Goal: Navigation & Orientation: Find specific page/section

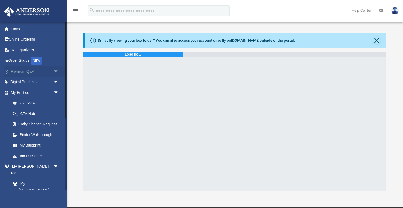
click at [56, 72] on span "arrow_drop_down" at bounding box center [58, 71] width 11 height 11
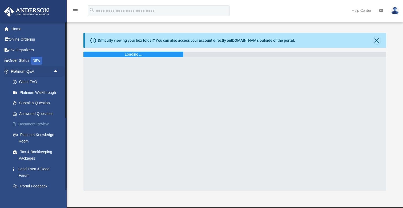
click at [41, 121] on link "Document Review" at bounding box center [36, 124] width 59 height 11
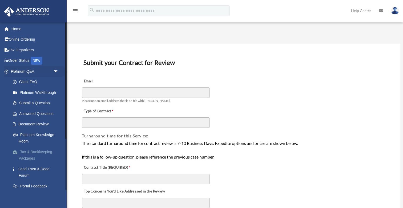
click at [40, 149] on link "Tax & Bookkeeping Packages" at bounding box center [36, 154] width 59 height 17
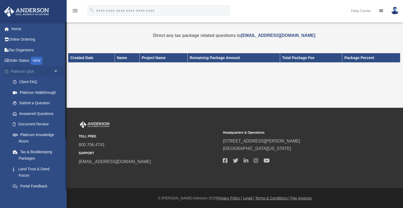
click at [57, 71] on span "arrow_drop_down" at bounding box center [58, 71] width 11 height 11
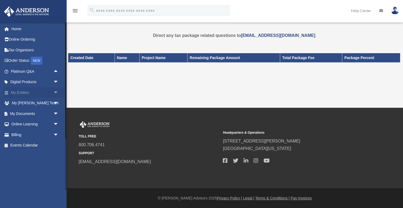
click at [56, 91] on span "arrow_drop_down" at bounding box center [58, 92] width 11 height 11
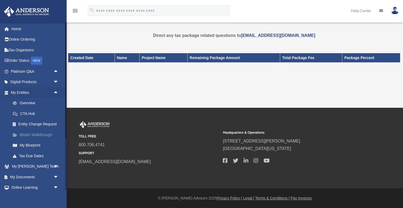
click at [48, 134] on link "Binder Walkthrough" at bounding box center [36, 134] width 59 height 11
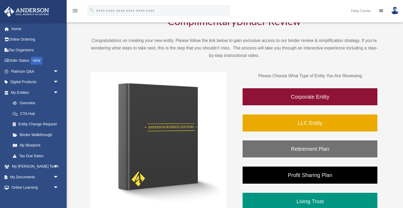
scroll to position [35, 0]
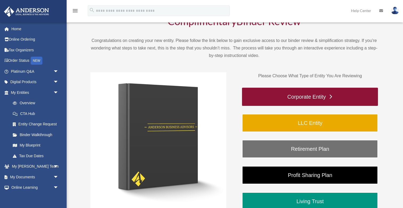
click at [284, 99] on link "Corporate Entity" at bounding box center [310, 97] width 136 height 18
click at [309, 96] on link "Corporate Entity" at bounding box center [310, 97] width 136 height 18
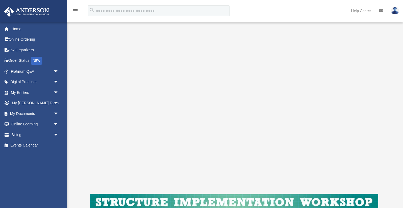
scroll to position [64, 0]
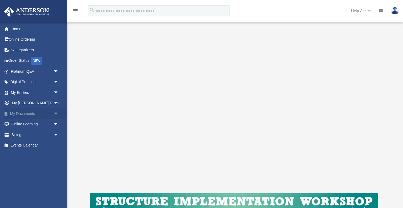
click at [56, 112] on span "arrow_drop_down" at bounding box center [58, 113] width 11 height 11
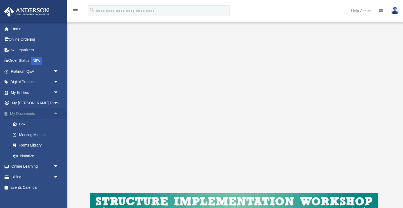
click at [56, 112] on span "arrow_drop_up" at bounding box center [58, 113] width 11 height 11
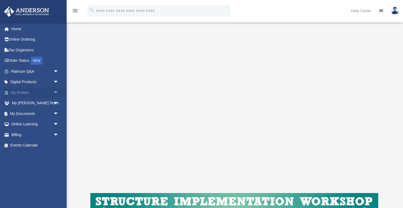
click at [56, 92] on span "arrow_drop_down" at bounding box center [58, 92] width 11 height 11
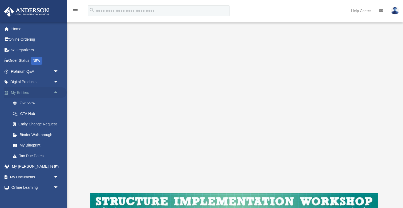
click at [56, 92] on span "arrow_drop_up" at bounding box center [58, 92] width 11 height 11
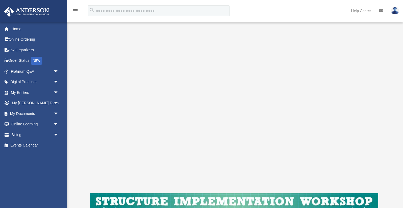
click at [77, 64] on div "Corporate Entity To pause video at anytime, simply click on the video." at bounding box center [234, 113] width 325 height 290
click at [83, 41] on div "Corporate Entity To pause video at anytime, simply click on the video." at bounding box center [234, 113] width 325 height 290
click at [56, 89] on span "arrow_drop_down" at bounding box center [58, 92] width 11 height 11
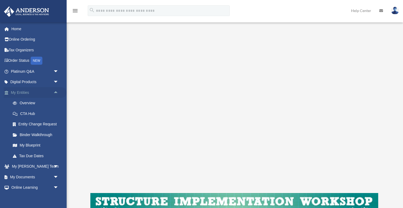
click at [57, 91] on span "arrow_drop_up" at bounding box center [58, 92] width 11 height 11
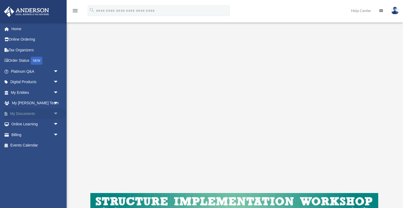
click at [55, 112] on span "arrow_drop_down" at bounding box center [58, 113] width 11 height 11
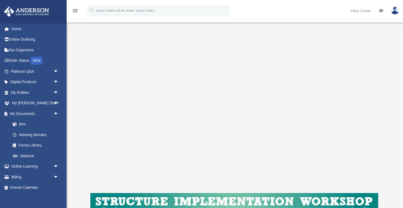
click at [85, 31] on div "Corporate Entity To pause video at anytime, simply click on the video." at bounding box center [234, 113] width 325 height 290
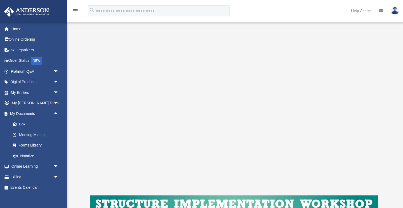
scroll to position [62, 0]
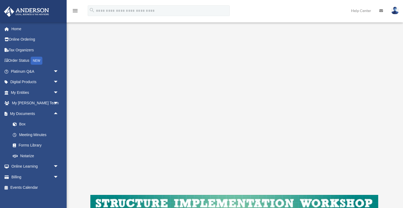
click at [81, 57] on div "Corporate Entity To pause video at anytime, simply click on the video." at bounding box center [234, 115] width 325 height 290
click at [85, 5] on form "search" at bounding box center [159, 10] width 150 height 11
click at [81, 5] on div "menu" at bounding box center [75, 11] width 17 height 14
click at [86, 40] on div "Corporate Entity To pause video at anytime, simply click on the video." at bounding box center [234, 115] width 325 height 290
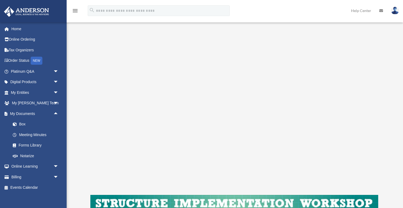
click at [84, 8] on div "menu" at bounding box center [75, 11] width 17 height 14
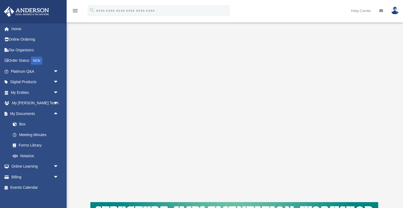
scroll to position [55, 0]
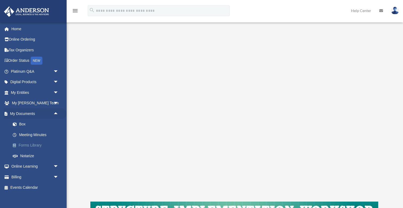
click at [24, 144] on link "Forms Library" at bounding box center [36, 145] width 59 height 11
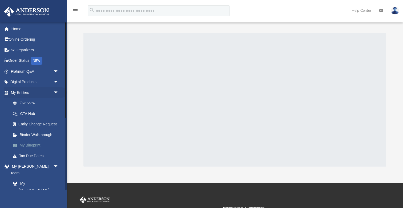
click at [33, 142] on link "My Blueprint" at bounding box center [36, 145] width 59 height 11
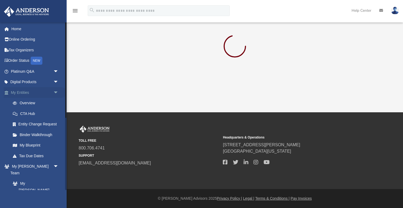
click at [56, 92] on span "arrow_drop_down" at bounding box center [58, 92] width 11 height 11
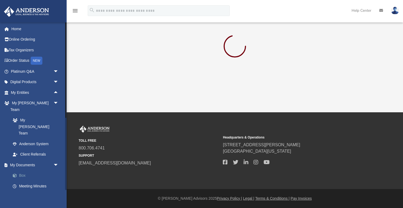
click at [22, 170] on link "Box" at bounding box center [36, 175] width 59 height 11
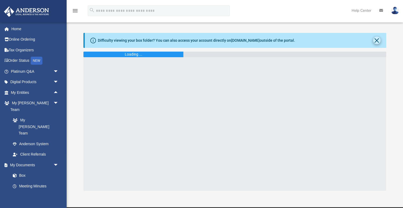
click at [374, 41] on button "Close" at bounding box center [377, 40] width 7 height 7
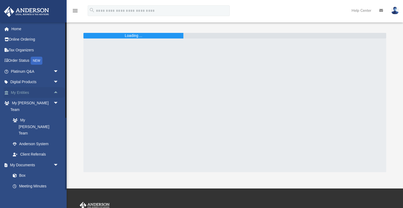
click at [56, 92] on span "arrow_drop_up" at bounding box center [58, 92] width 11 height 11
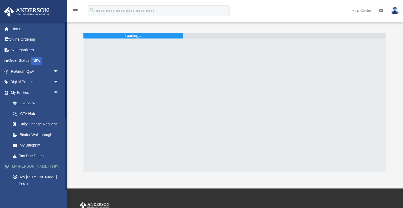
click at [57, 163] on span "arrow_drop_down" at bounding box center [58, 166] width 11 height 11
click at [33, 178] on link "My Documents arrow_drop_down" at bounding box center [35, 183] width 63 height 11
click at [56, 178] on span "arrow_drop_down" at bounding box center [58, 183] width 11 height 11
click at [55, 92] on span "arrow_drop_down" at bounding box center [58, 92] width 11 height 11
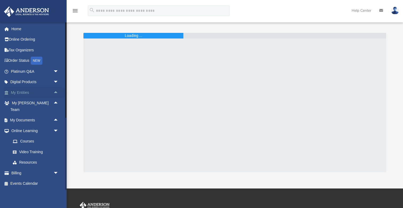
click at [55, 91] on span "arrow_drop_up" at bounding box center [58, 92] width 11 height 11
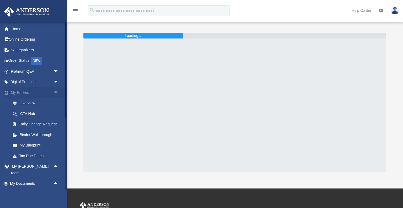
click at [55, 91] on span "arrow_drop_down" at bounding box center [58, 92] width 11 height 11
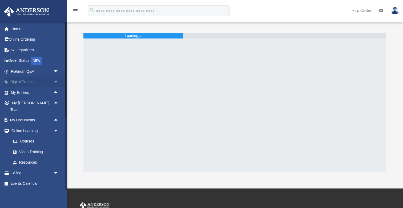
click at [55, 81] on span "arrow_drop_down" at bounding box center [58, 82] width 11 height 11
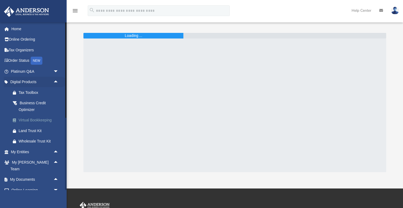
click at [48, 120] on div "Virtual Bookkeeping" at bounding box center [39, 120] width 41 height 7
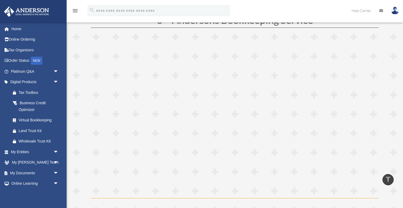
scroll to position [1037, 0]
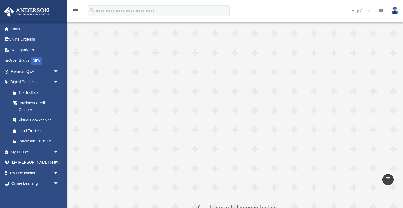
click at [283, 11] on div "menu search Site Menu add [EMAIL_ADDRESS][DOMAIN_NAME] My Profile Reset Passwor…" at bounding box center [201, 13] width 395 height 18
click at [266, 10] on div "menu search Site Menu add [EMAIL_ADDRESS][DOMAIN_NAME] My Profile Reset Passwor…" at bounding box center [201, 13] width 395 height 18
click at [266, 11] on div "menu search Site Menu add [EMAIL_ADDRESS][DOMAIN_NAME] My Profile Reset Passwor…" at bounding box center [201, 13] width 395 height 18
click at [263, 14] on div "menu search Site Menu add [EMAIL_ADDRESS][DOMAIN_NAME] My Profile Reset Passwor…" at bounding box center [201, 13] width 395 height 18
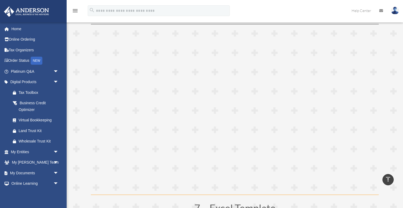
click at [263, 14] on div "menu search Site Menu add [EMAIL_ADDRESS][DOMAIN_NAME] My Profile Reset Passwor…" at bounding box center [201, 13] width 395 height 18
click at [266, 15] on div "menu search Site Menu add [EMAIL_ADDRESS][DOMAIN_NAME] My Profile Reset Passwor…" at bounding box center [201, 13] width 395 height 18
click at [258, 9] on div "menu search Site Menu add timctaylor34@gmail.com My Profile Reset Password Logo…" at bounding box center [201, 13] width 395 height 18
click at [55, 149] on span "arrow_drop_down" at bounding box center [58, 151] width 11 height 11
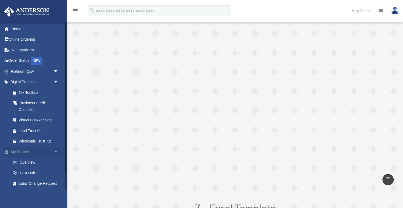
click at [56, 149] on span "arrow_drop_up" at bounding box center [58, 151] width 11 height 11
click at [56, 82] on span "arrow_drop_down" at bounding box center [58, 82] width 11 height 11
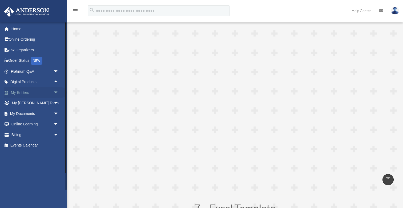
click at [56, 92] on span "arrow_drop_down" at bounding box center [58, 92] width 11 height 11
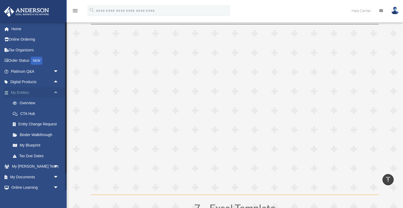
click at [56, 92] on span "arrow_drop_up" at bounding box center [58, 92] width 11 height 11
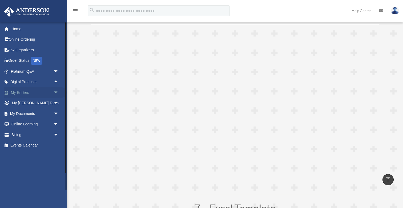
click at [56, 92] on span "arrow_drop_down" at bounding box center [58, 92] width 11 height 11
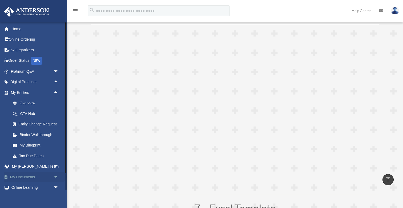
click at [55, 174] on span "arrow_drop_down" at bounding box center [58, 176] width 11 height 11
click at [23, 185] on link "Box" at bounding box center [36, 187] width 59 height 11
